Goal: Book appointment/travel/reservation

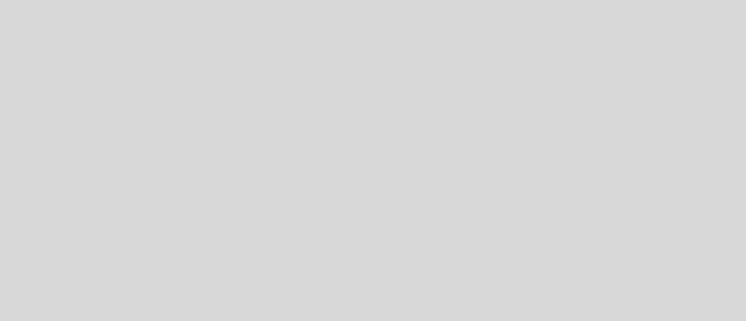
select select "pt"
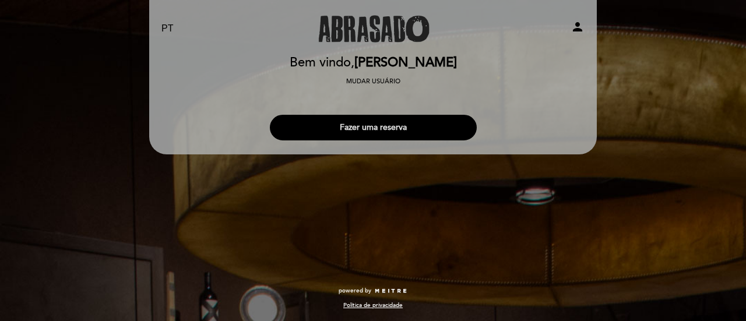
click at [409, 136] on button "Fazer uma reserva" at bounding box center [373, 128] width 207 height 26
